Goal: Task Accomplishment & Management: Use online tool/utility

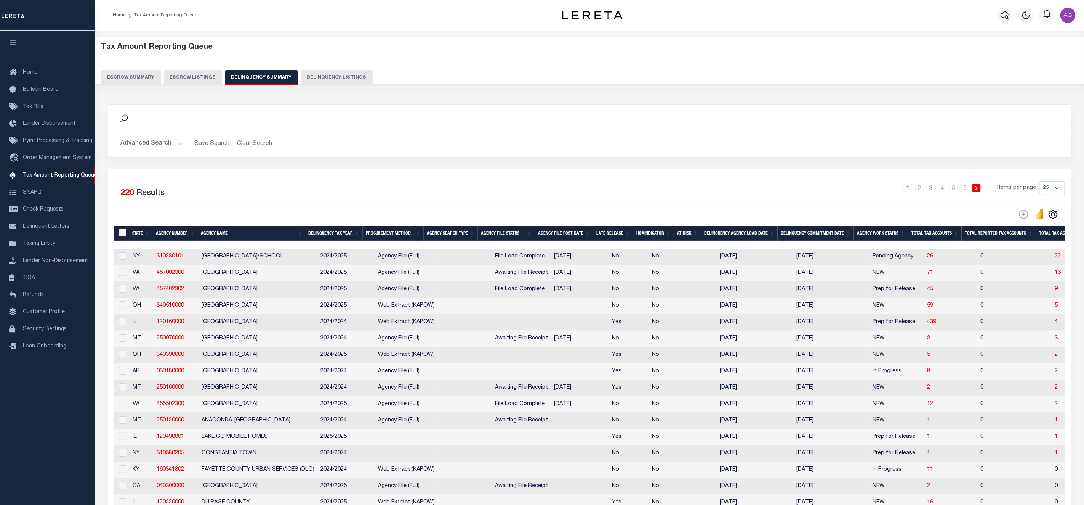
click at [121, 276] on input "checkbox" at bounding box center [123, 272] width 8 height 8
checkbox input "true"
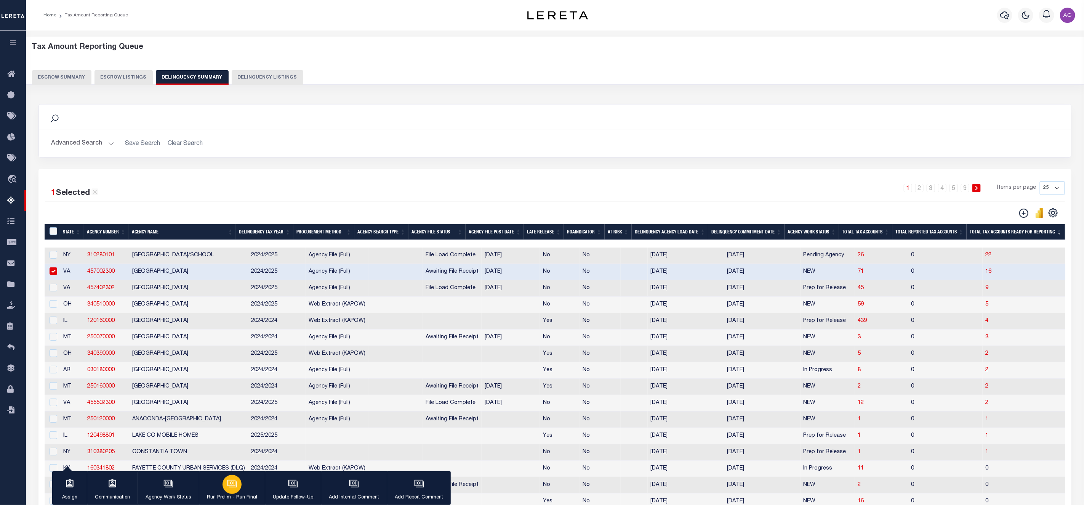
click at [230, 481] on icon "button" at bounding box center [232, 483] width 10 height 10
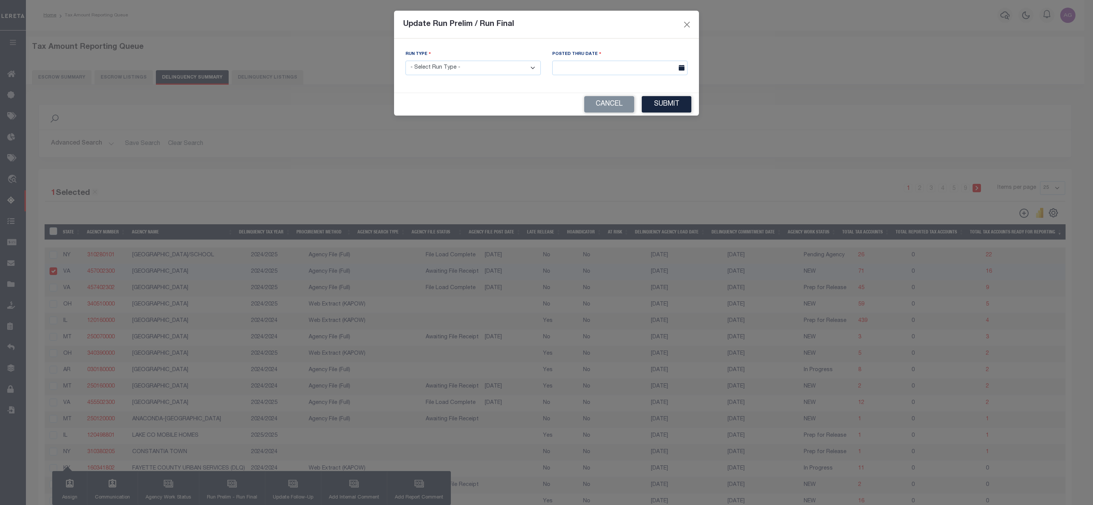
click at [490, 70] on select "- Select Run Type - Prelim Run Final Run" at bounding box center [472, 68] width 135 height 15
select select "P"
click at [405, 61] on select "- Select Run Type - Prelim Run Final Run" at bounding box center [472, 68] width 135 height 15
click at [588, 67] on input "text" at bounding box center [619, 68] width 135 height 15
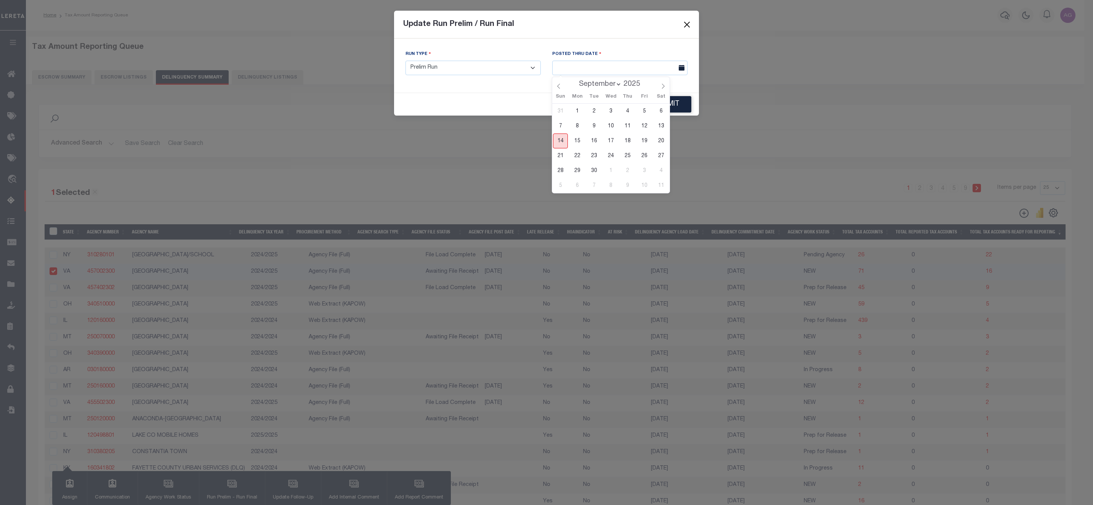
click at [565, 142] on span "14" at bounding box center [560, 140] width 15 height 15
type input "[DATE]"
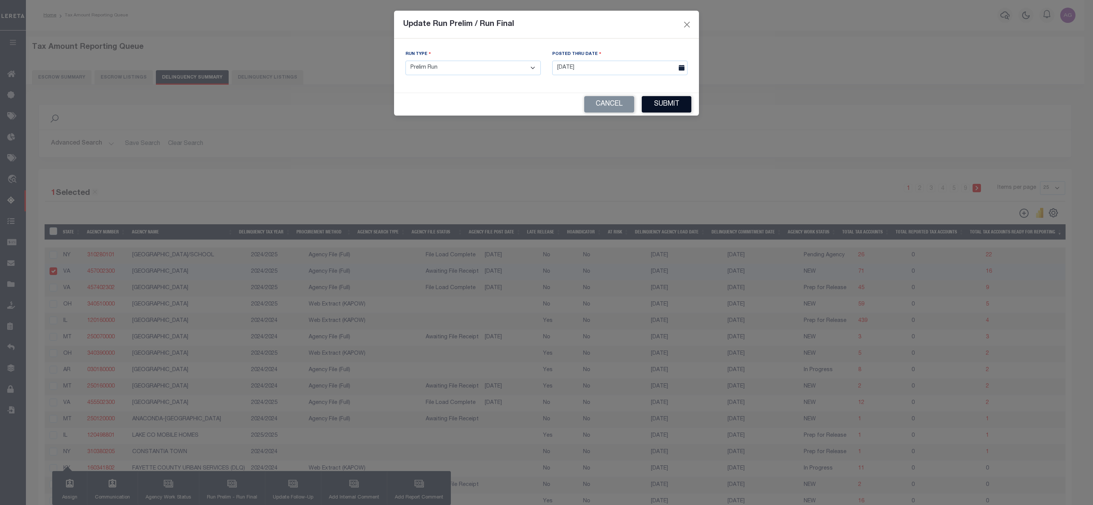
click at [679, 101] on button "Submit" at bounding box center [667, 104] width 50 height 16
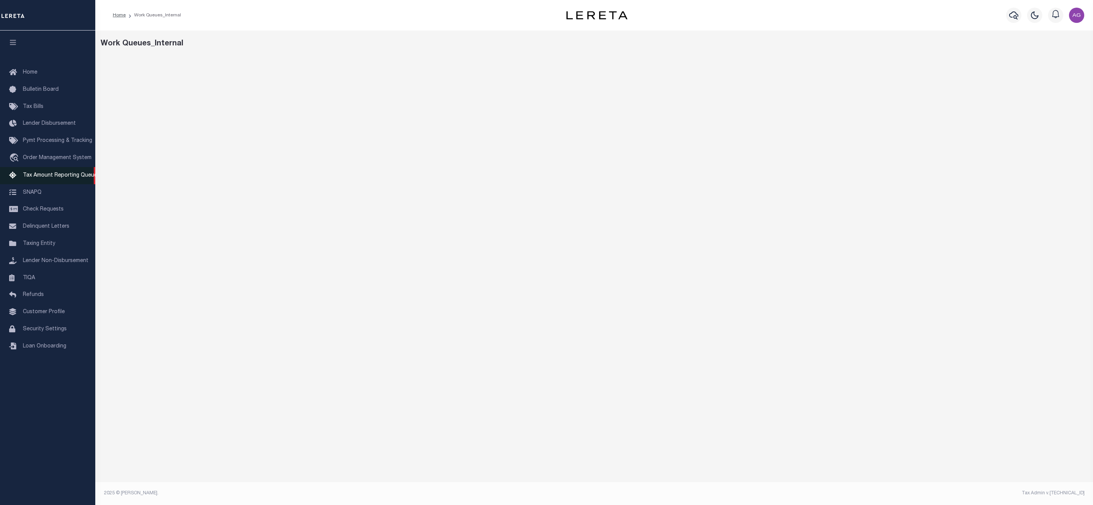
click at [53, 176] on span "Tax Amount Reporting Queue" at bounding box center [60, 175] width 74 height 5
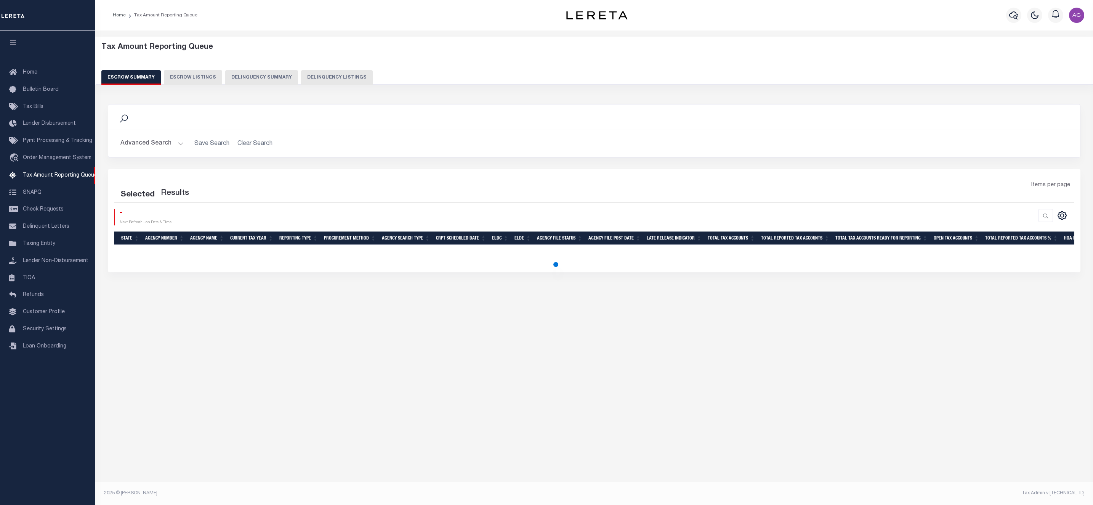
select select "100"
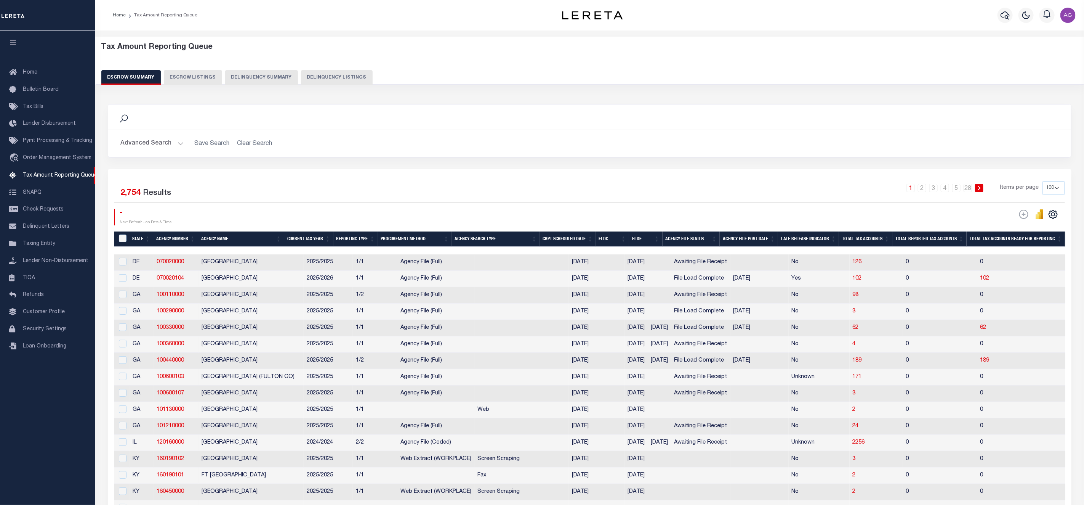
click at [271, 76] on button "Delinquency Summary" at bounding box center [261, 77] width 73 height 14
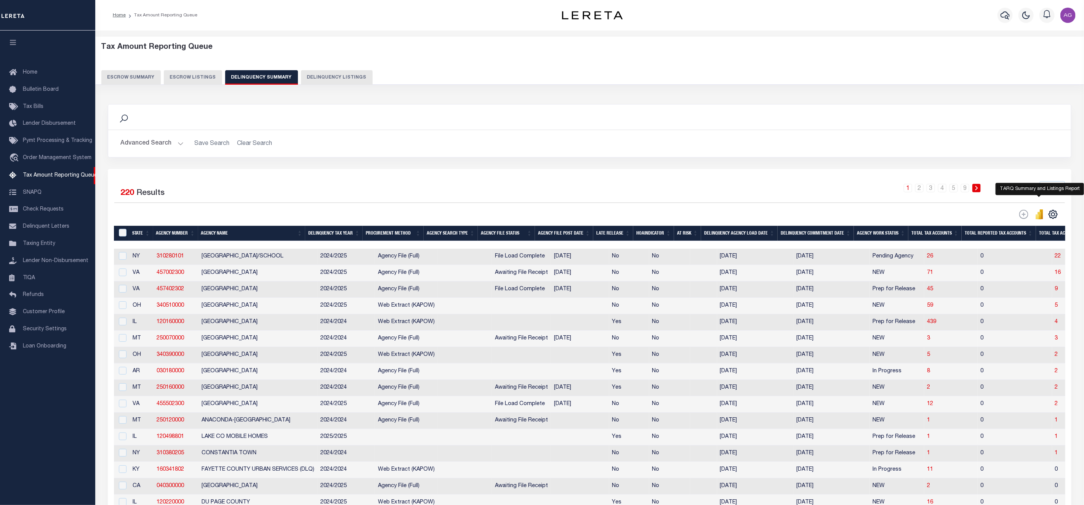
click at [1040, 219] on icon "" at bounding box center [1039, 215] width 3 height 7
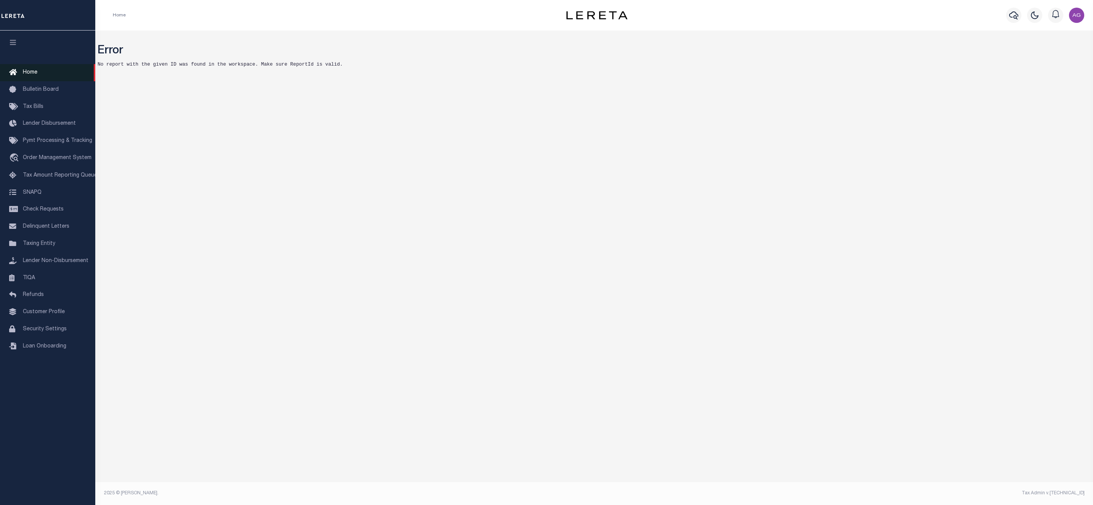
click at [45, 71] on link "Home" at bounding box center [47, 72] width 95 height 17
click at [46, 68] on link "Home" at bounding box center [47, 72] width 95 height 17
